Goal: Communication & Community: Ask a question

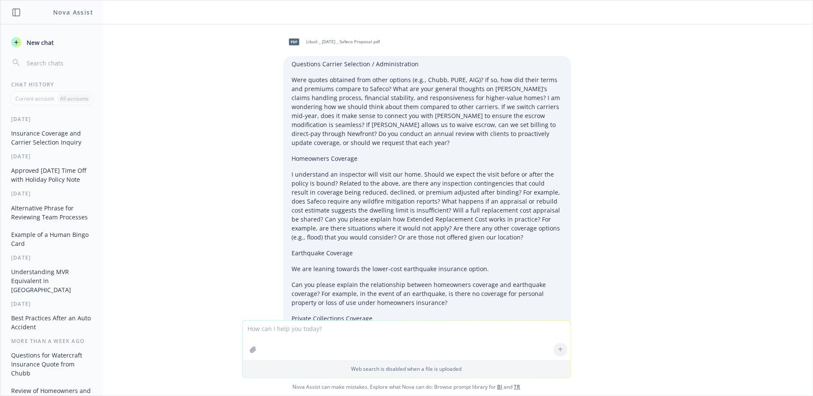
scroll to position [2037, 0]
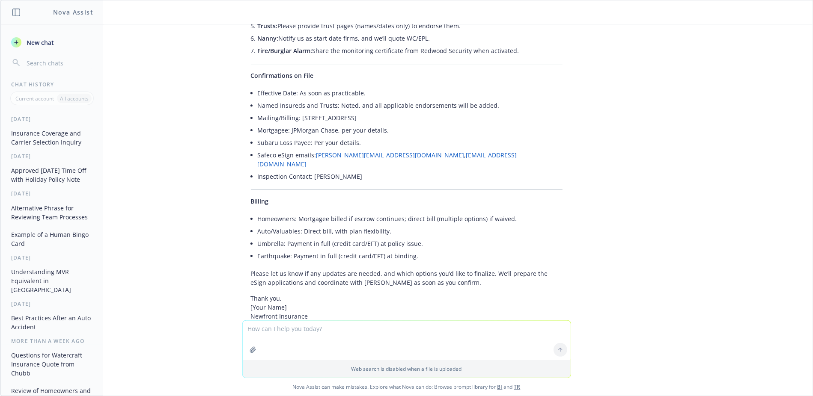
click at [271, 330] on textarea at bounding box center [407, 340] width 328 height 39
